Goal: Task Accomplishment & Management: Complete application form

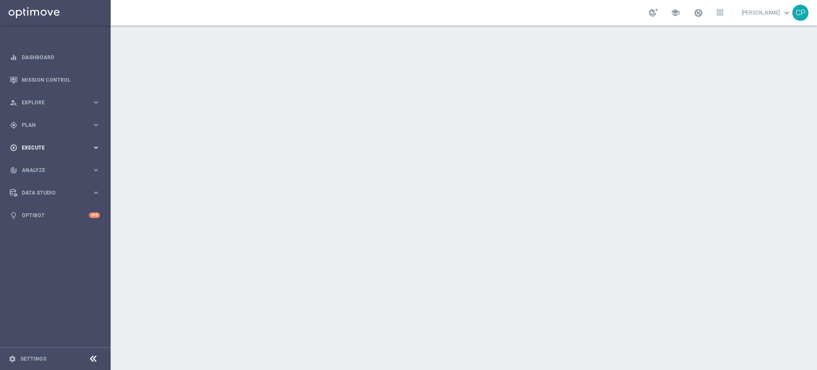
click at [64, 149] on span "Execute" at bounding box center [57, 147] width 70 height 5
click at [35, 164] on link "Campaign Builder" at bounding box center [55, 165] width 66 height 7
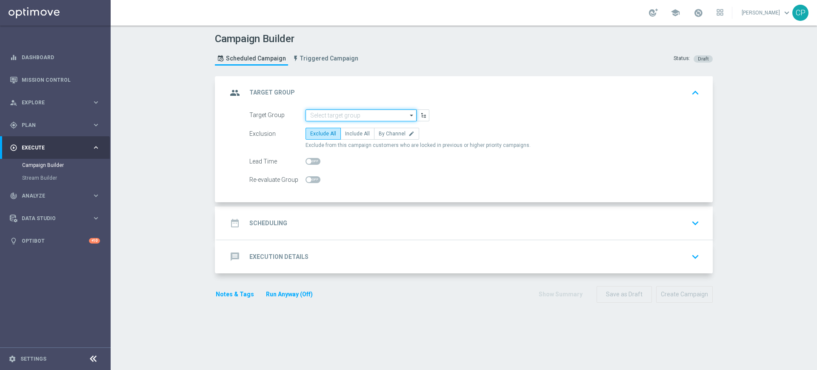
click at [342, 116] on input at bounding box center [360, 115] width 111 height 12
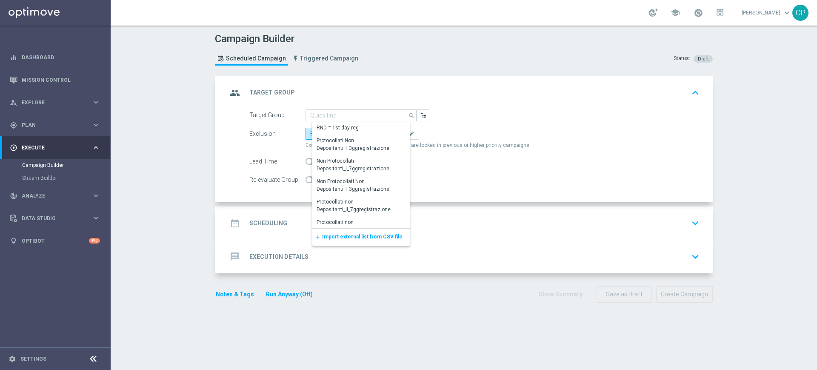
click at [494, 112] on div "Target Group search Show Selected 0 of NaN RND = 1st day reg" at bounding box center [474, 115] width 463 height 12
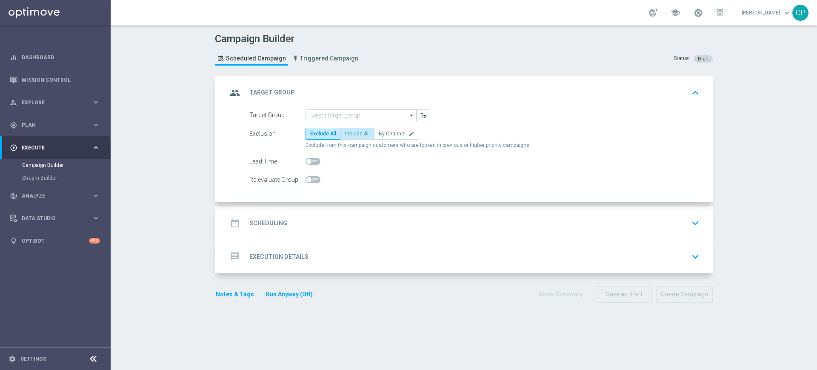
click at [350, 132] on span "Include All" at bounding box center [357, 134] width 25 height 6
click at [350, 132] on input "Include All" at bounding box center [348, 135] width 6 height 6
radio input "true"
click at [453, 228] on div "date_range Scheduling keyboard_arrow_down" at bounding box center [464, 223] width 475 height 16
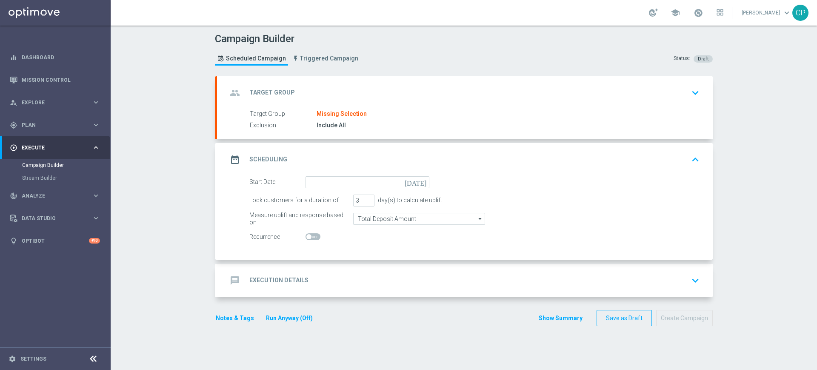
click at [418, 182] on icon "[DATE]" at bounding box center [416, 180] width 25 height 9
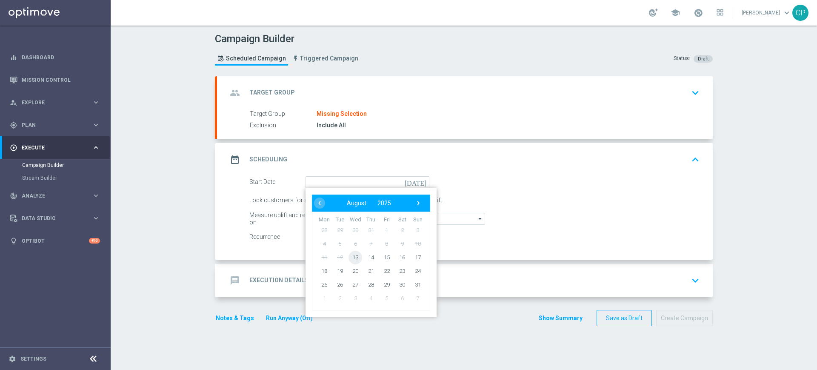
click at [350, 256] on span "13" at bounding box center [355, 257] width 14 height 14
type input "[DATE]"
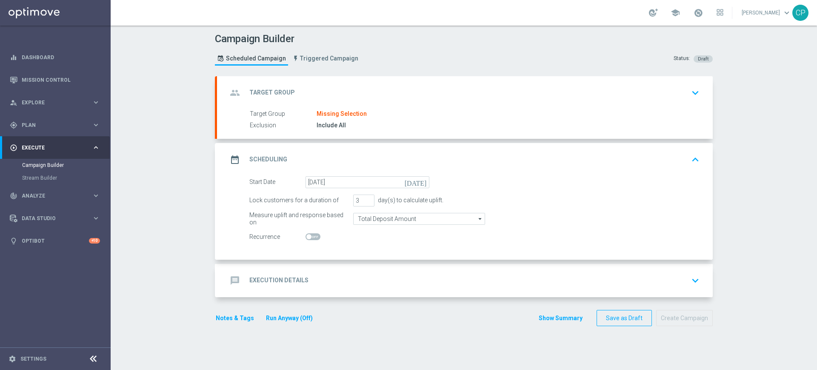
click at [369, 278] on div "message Execution Details keyboard_arrow_down" at bounding box center [464, 280] width 475 height 16
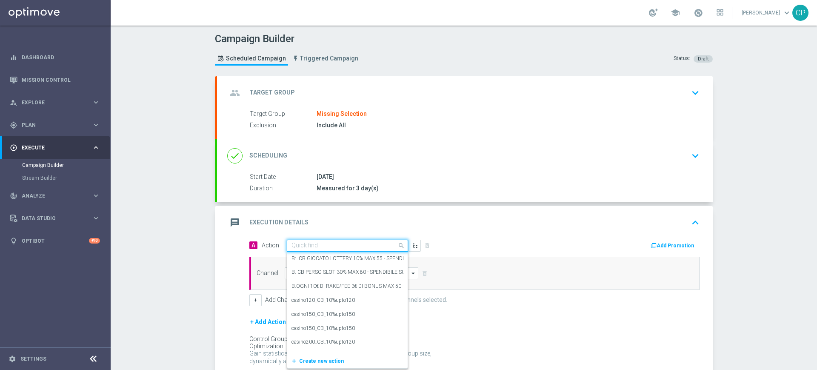
click at [311, 244] on input "text" at bounding box center [338, 245] width 95 height 7
type input "g"
type input "l"
type input "v"
type input "d"
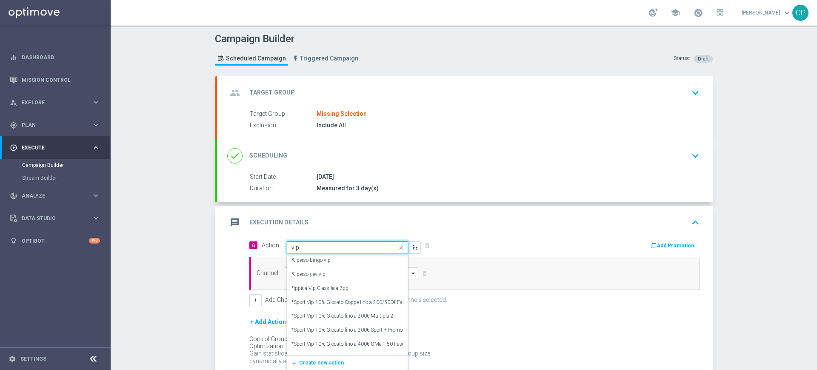
type input "vips"
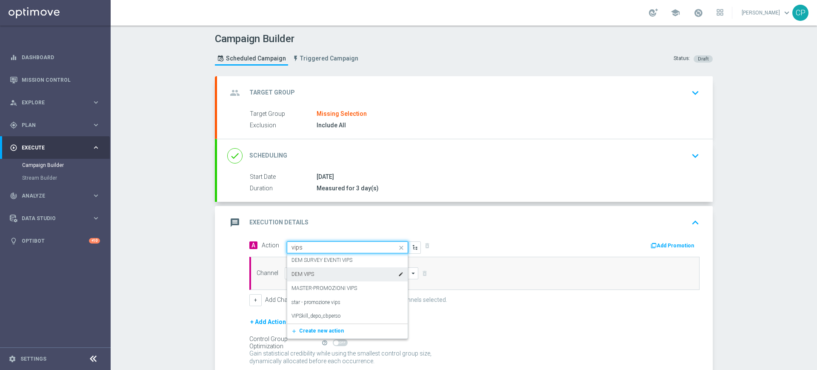
click at [311, 272] on div "DEM VIPS edit" at bounding box center [347, 274] width 112 height 14
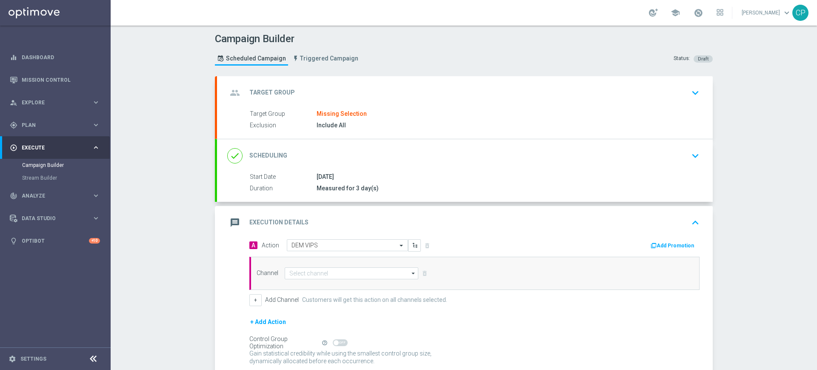
click at [675, 244] on button "Add Promotion" at bounding box center [672, 245] width 47 height 9
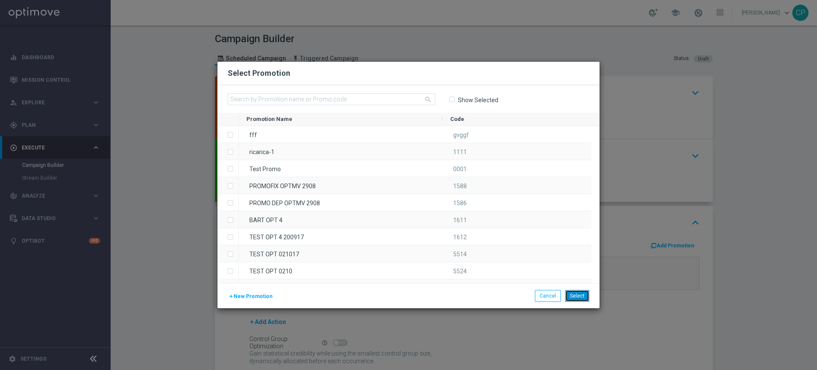
click at [576, 297] on button "Select" at bounding box center [577, 296] width 24 height 12
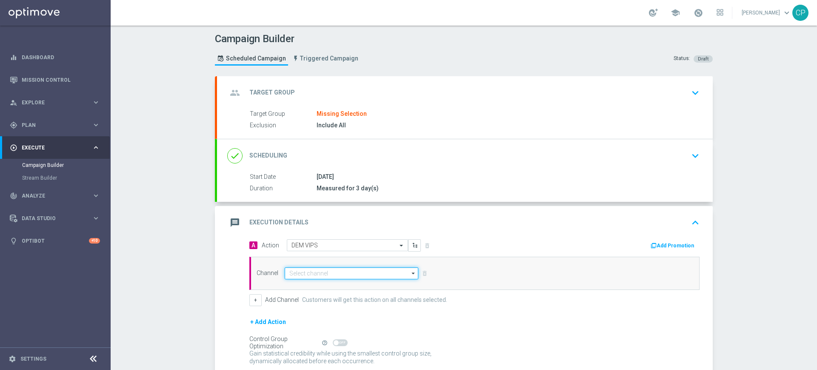
click at [302, 273] on input at bounding box center [352, 273] width 134 height 12
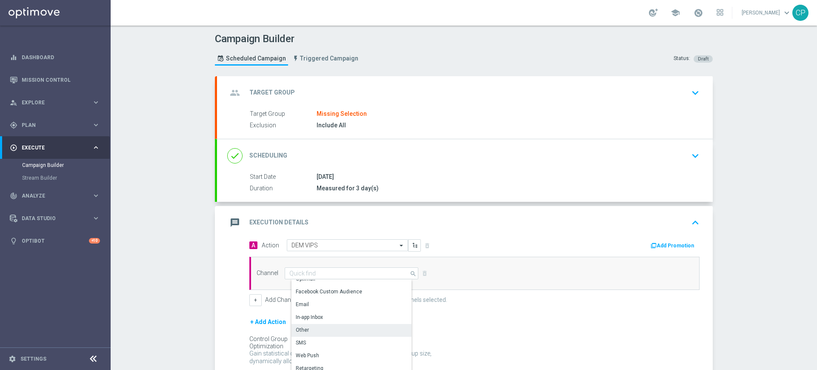
click at [304, 328] on div "Other" at bounding box center [354, 330] width 127 height 12
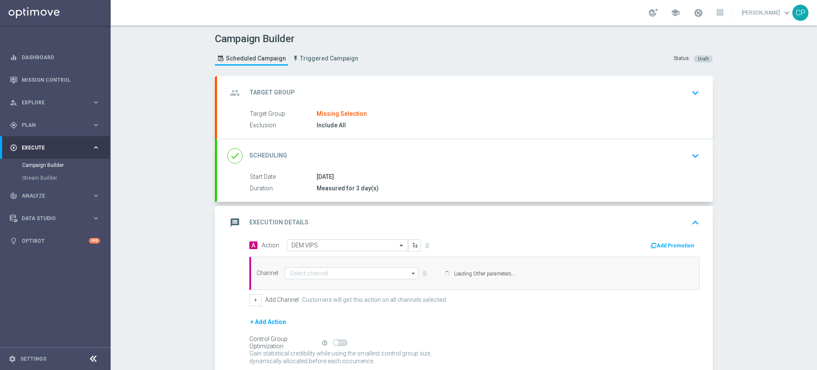
type input "Other"
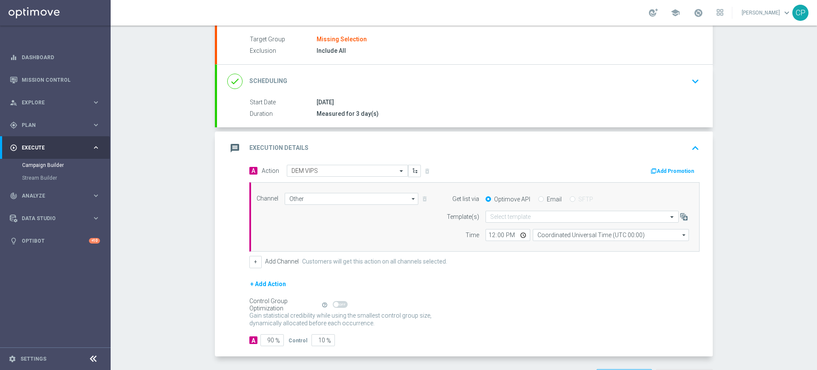
scroll to position [78, 0]
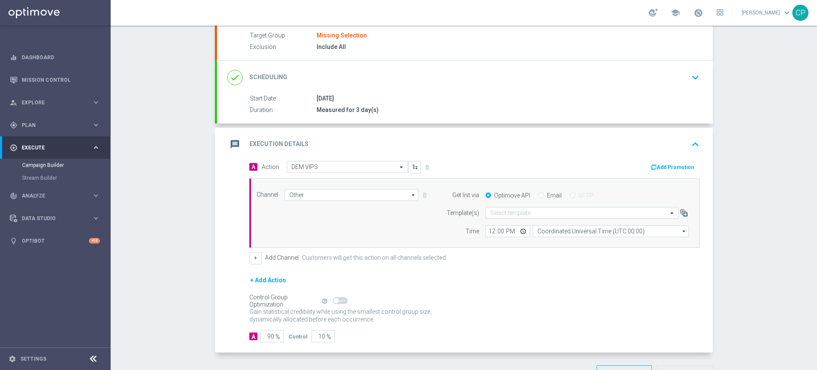
click at [538, 196] on input "Email" at bounding box center [541, 196] width 6 height 6
radio input "true"
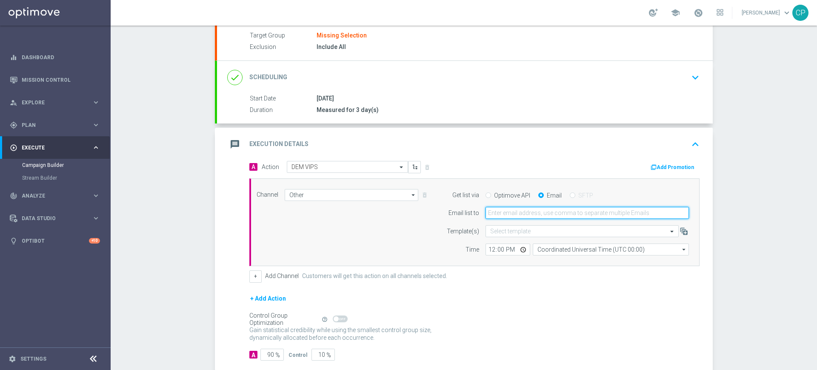
click at [501, 213] on input "email" at bounding box center [586, 213] width 203 height 12
type input "[EMAIL_ADDRESS][DOMAIN_NAME]"
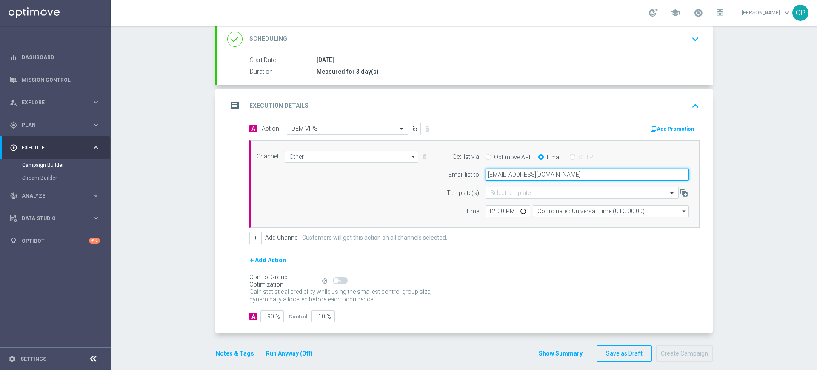
scroll to position [125, 0]
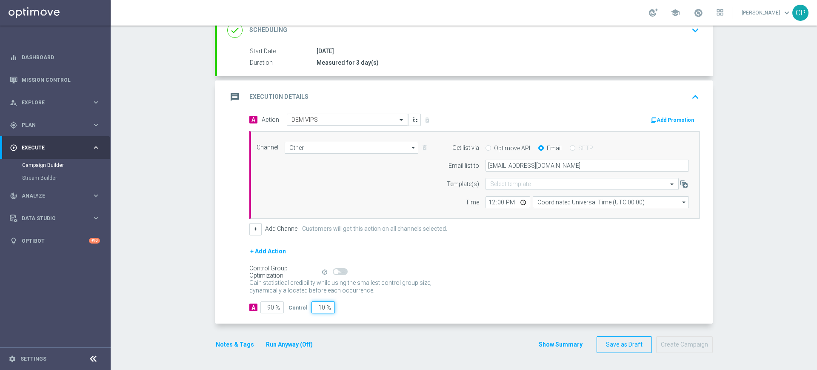
click at [316, 307] on input "10" at bounding box center [322, 307] width 23 height 12
type input "0"
type input "100"
type input "0"
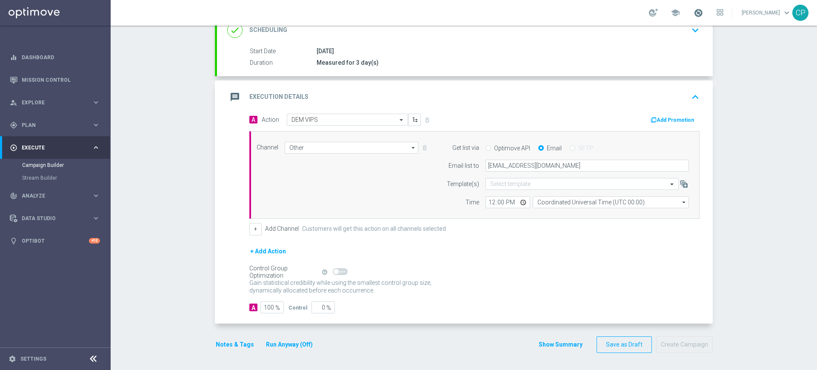
click at [703, 11] on span at bounding box center [697, 12] width 9 height 9
